Goal: Information Seeking & Learning: Find contact information

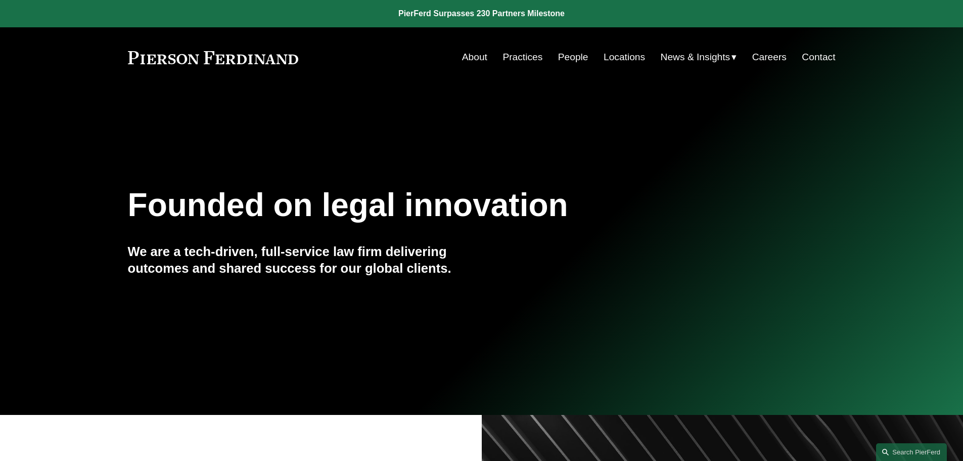
click at [567, 59] on link "People" at bounding box center [573, 57] width 30 height 19
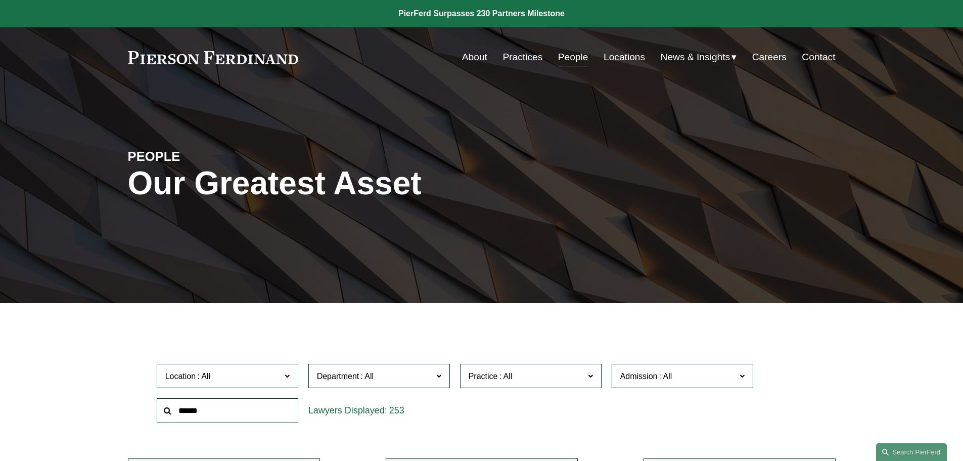
click at [189, 404] on input "text" at bounding box center [228, 410] width 142 height 25
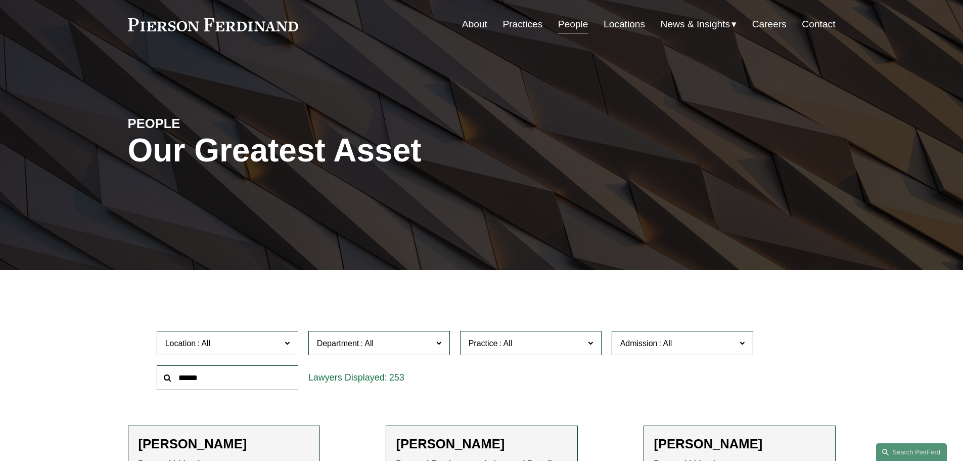
scroll to position [51, 0]
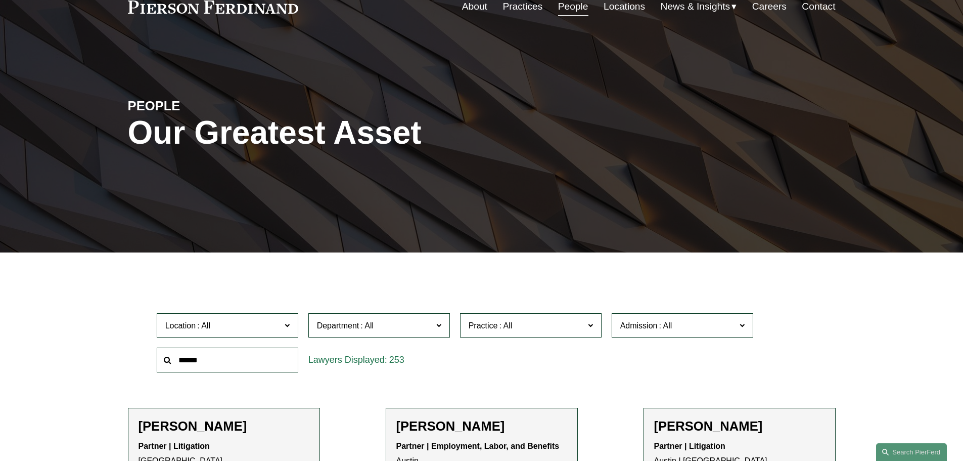
click at [638, 328] on span "Admission" at bounding box center [639, 325] width 37 height 9
click at [0, 0] on link "Ohio" at bounding box center [0, 0] width 0 height 0
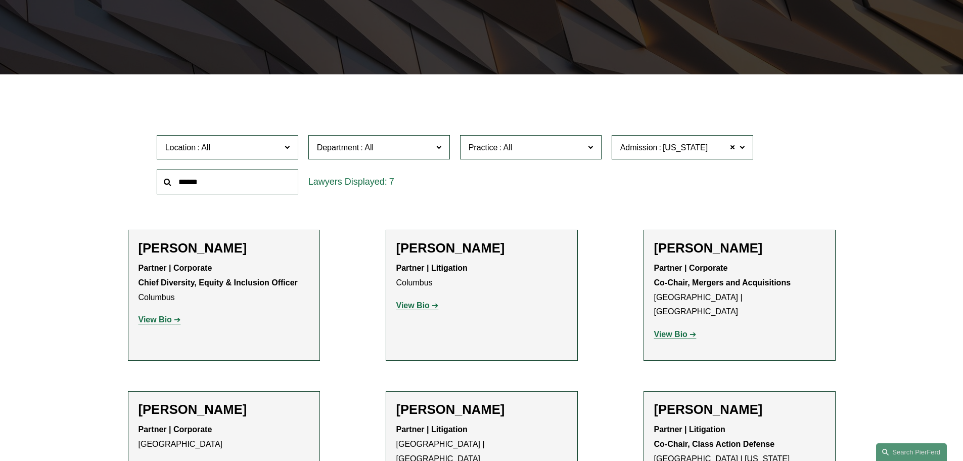
scroll to position [152, 0]
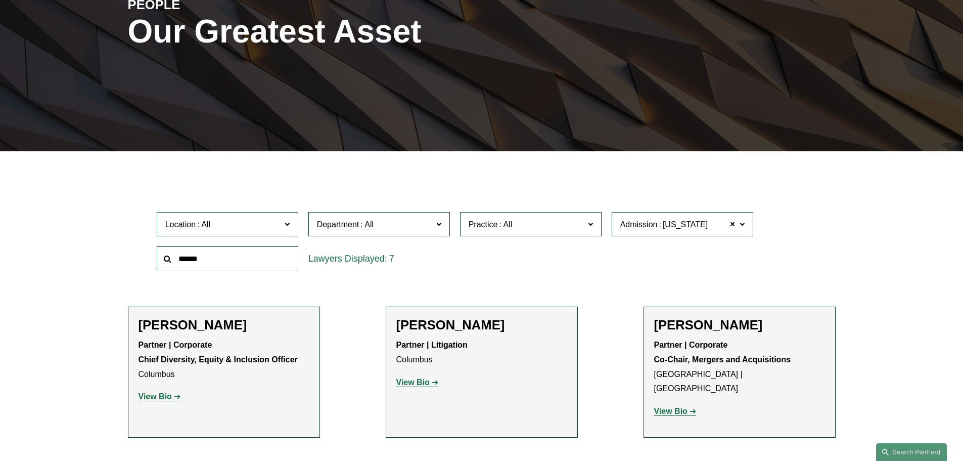
click at [246, 260] on input "text" at bounding box center [228, 258] width 142 height 25
type input "*"
click at [741, 228] on span at bounding box center [741, 223] width 5 height 13
click at [0, 0] on link "[US_STATE]" at bounding box center [0, 0] width 0 height 0
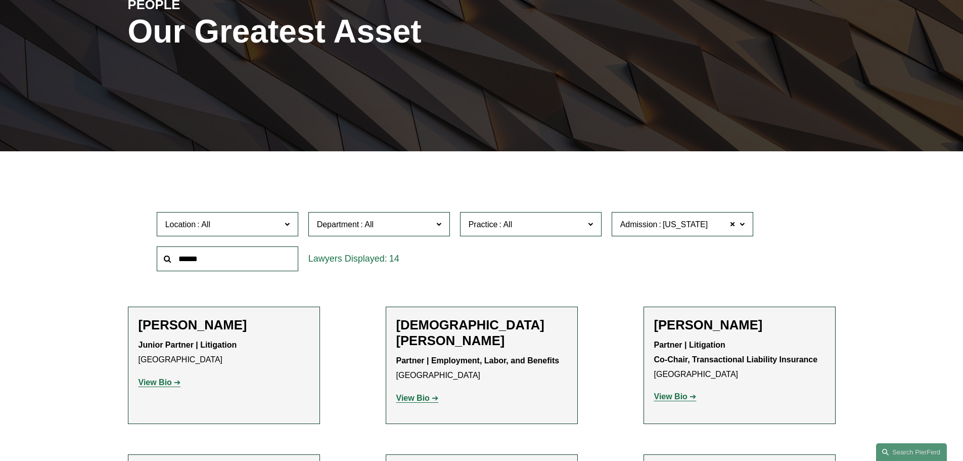
drag, startPoint x: 835, startPoint y: 316, endPoint x: 853, endPoint y: 315, distance: 18.2
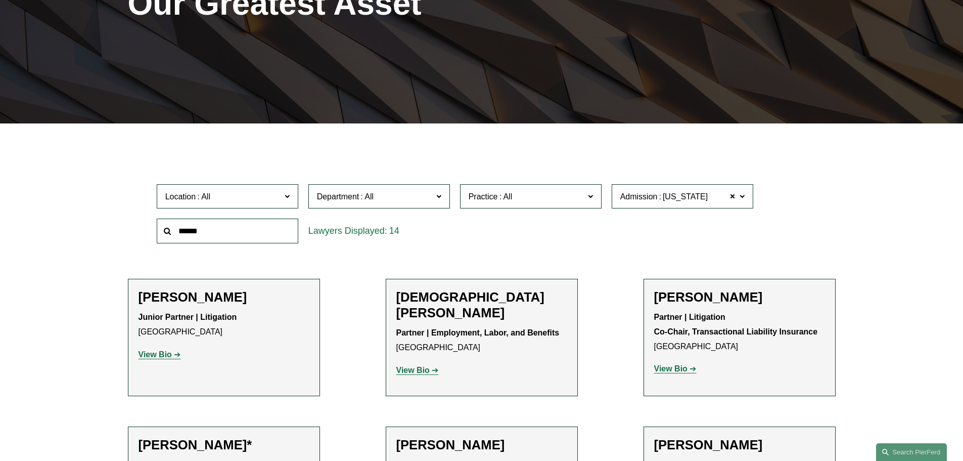
scroll to position [202, 0]
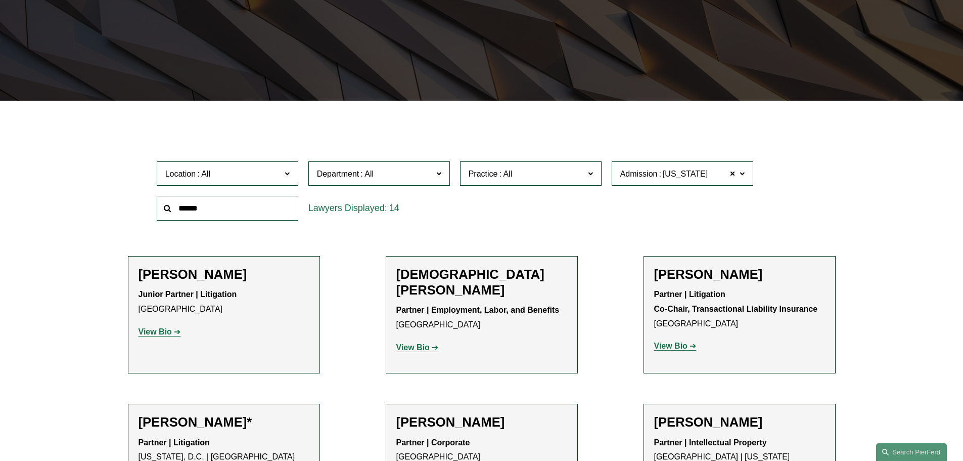
click at [418, 343] on strong "View Bio" at bounding box center [413, 347] width 33 height 9
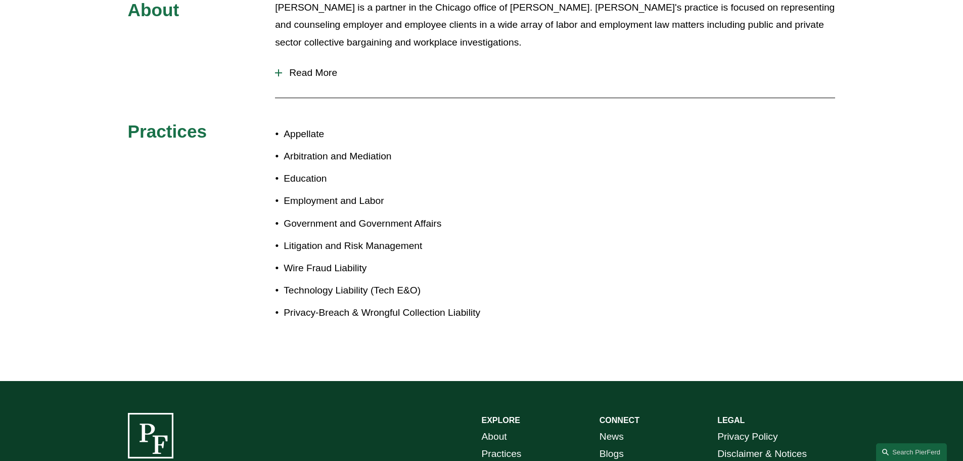
scroll to position [405, 0]
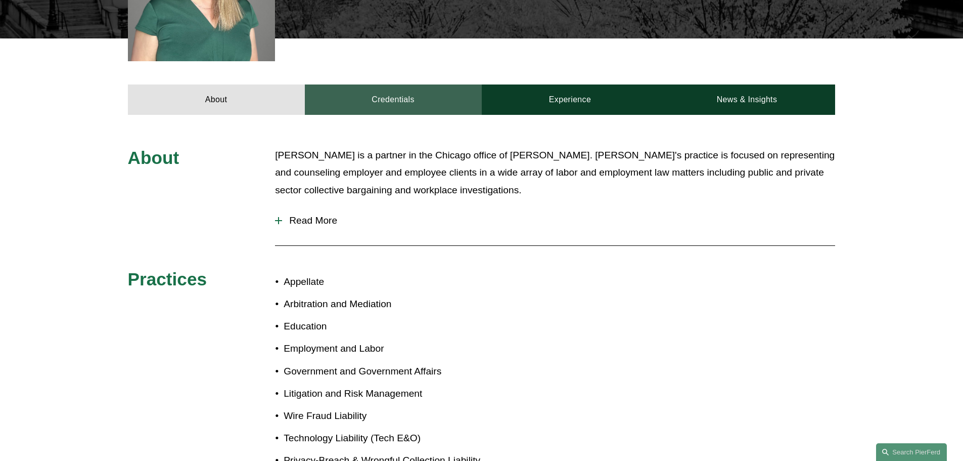
click at [424, 84] on link "Credentials" at bounding box center [393, 99] width 177 height 30
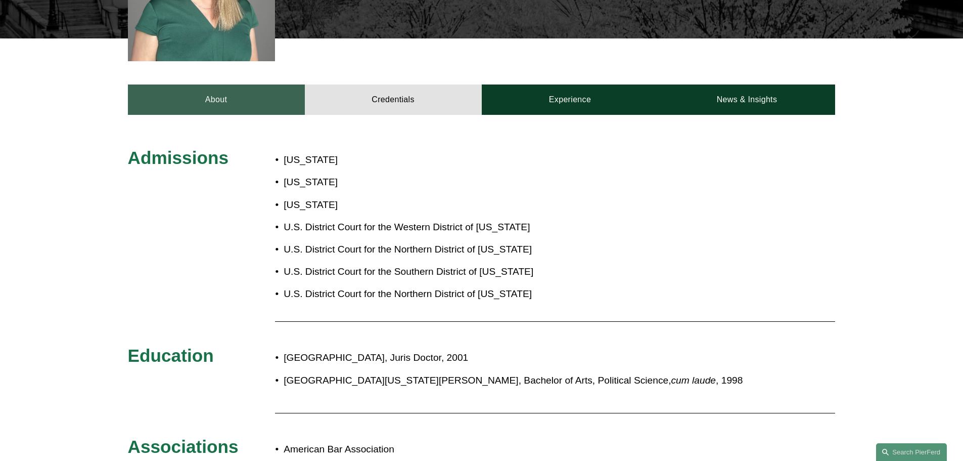
click at [222, 85] on link "About" at bounding box center [216, 99] width 177 height 30
